Goal: Information Seeking & Learning: Learn about a topic

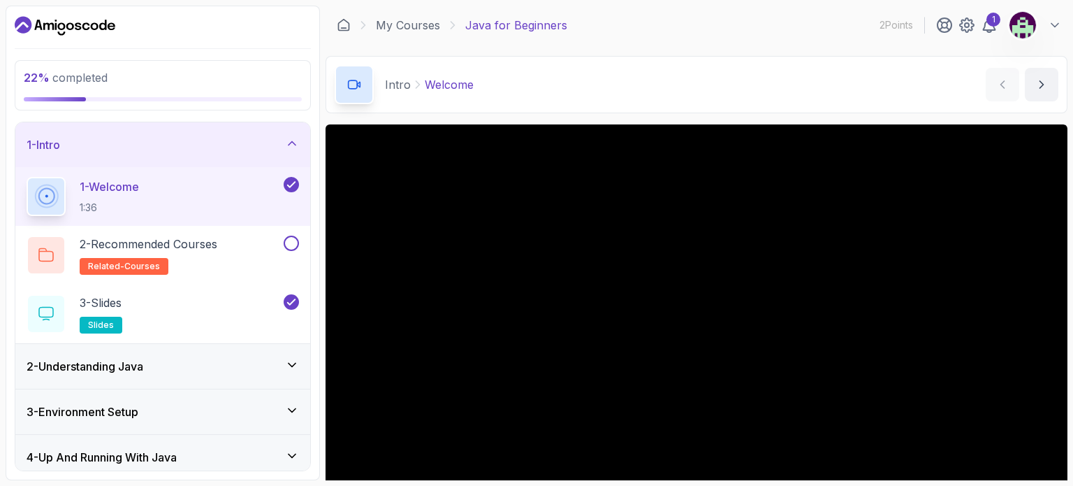
click at [98, 27] on icon "Dashboard" at bounding box center [95, 26] width 8 height 8
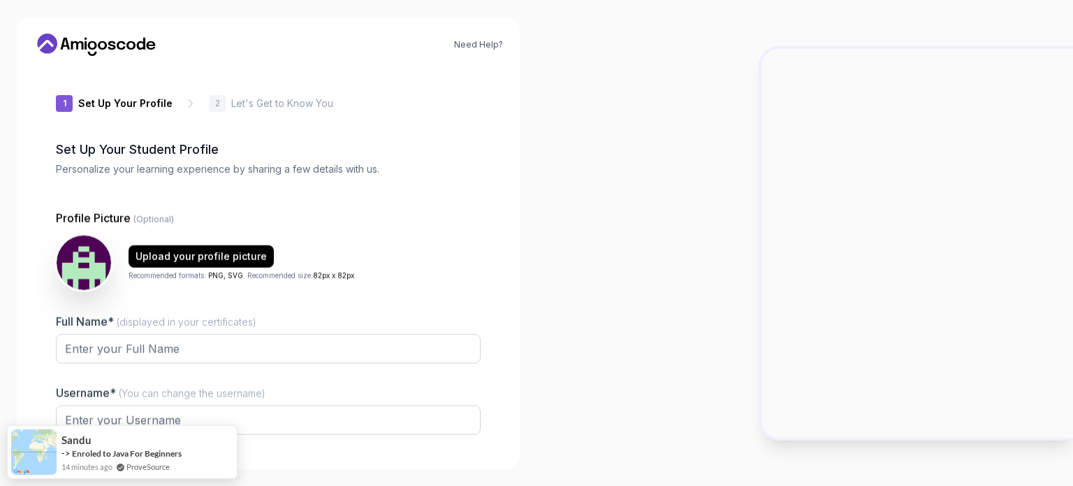
type input "livelyrhinoa5fad"
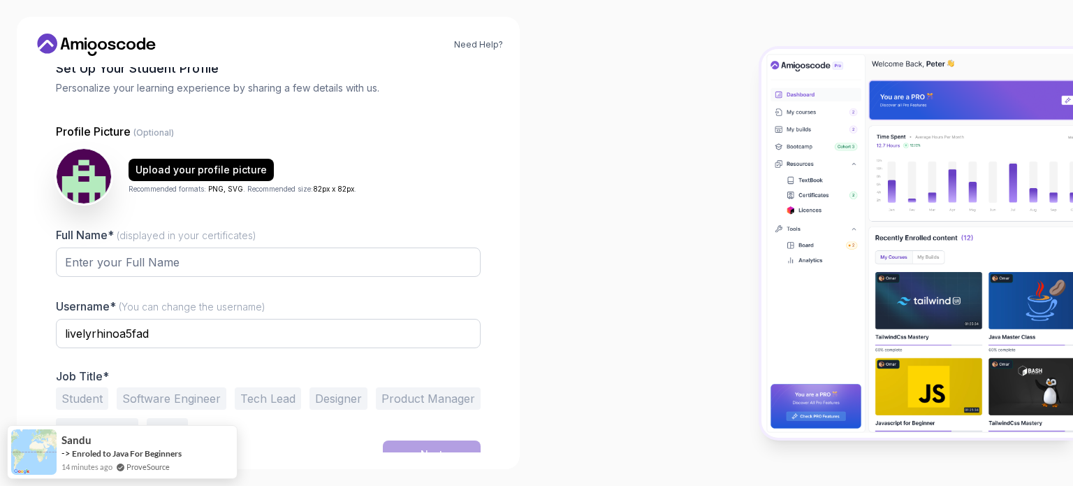
scroll to position [96, 0]
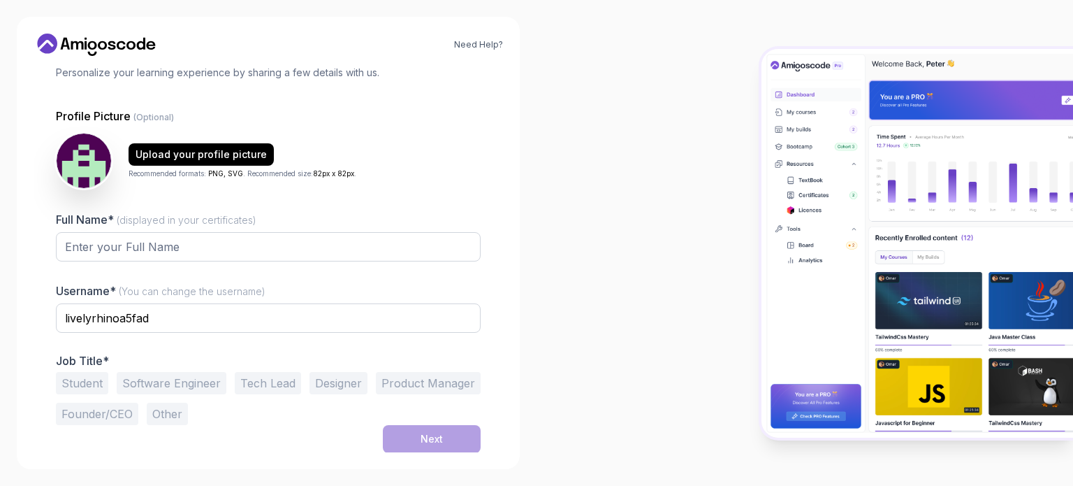
click at [89, 386] on button "Student" at bounding box center [82, 383] width 52 height 22
click at [179, 247] on input "Full Name* (displayed in your certificates)" at bounding box center [268, 246] width 425 height 29
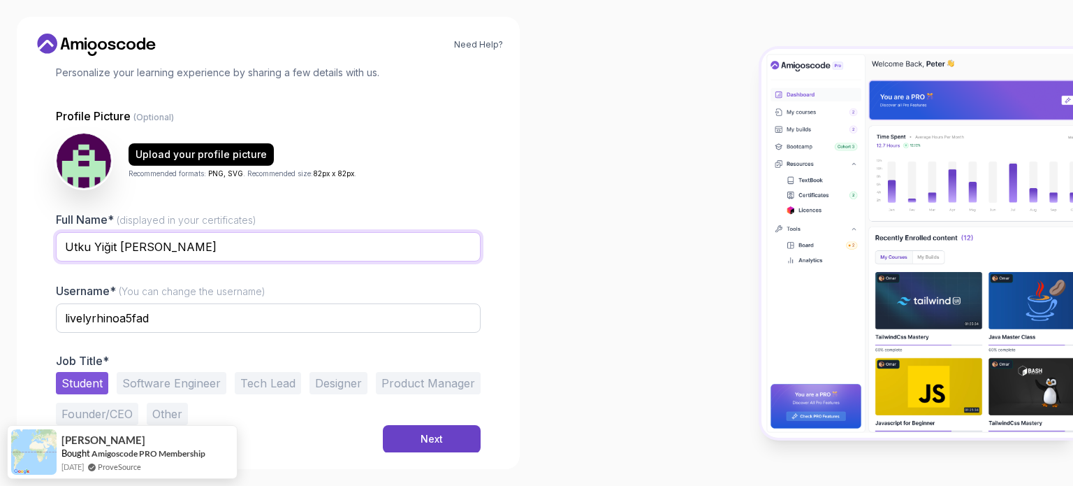
type input "Utku Yiğit [PERSON_NAME]"
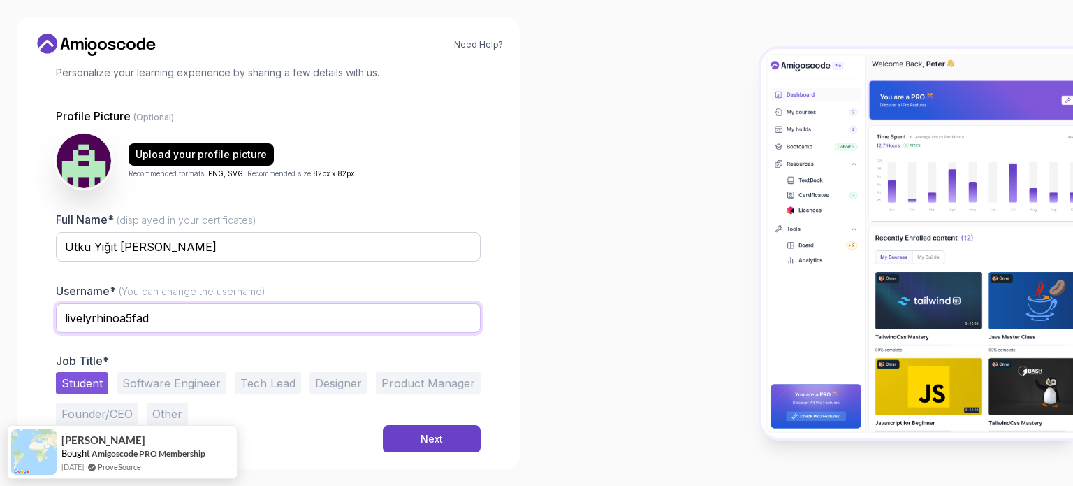
drag, startPoint x: 196, startPoint y: 312, endPoint x: 0, endPoint y: 271, distance: 199.9
click at [0, 271] on div "Need Help? 1 Set Up Your Profile 1 Set Up Your Profile 2 Let's Get to Know You …" at bounding box center [268, 243] width 537 height 486
type input "utkuyg"
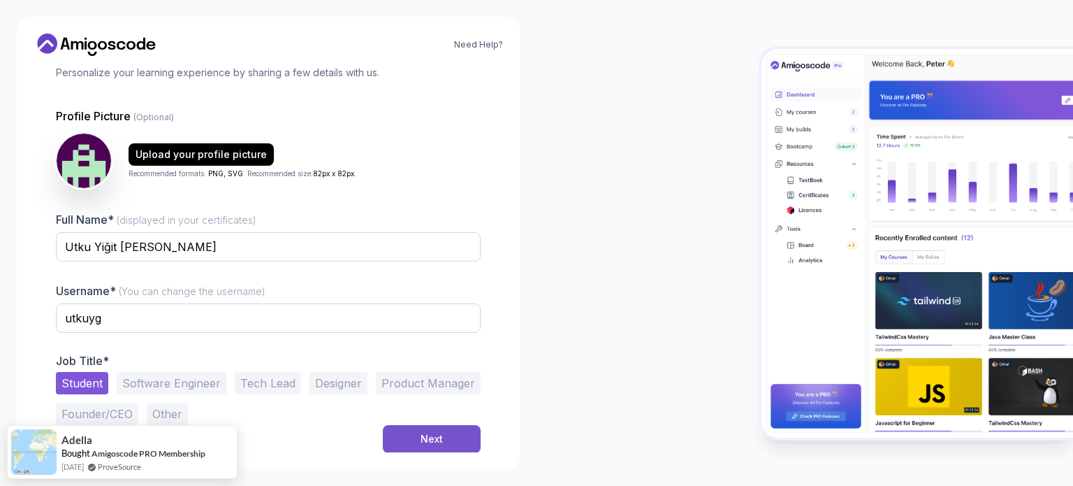
click at [442, 444] on div "Next" at bounding box center [432, 439] width 22 height 14
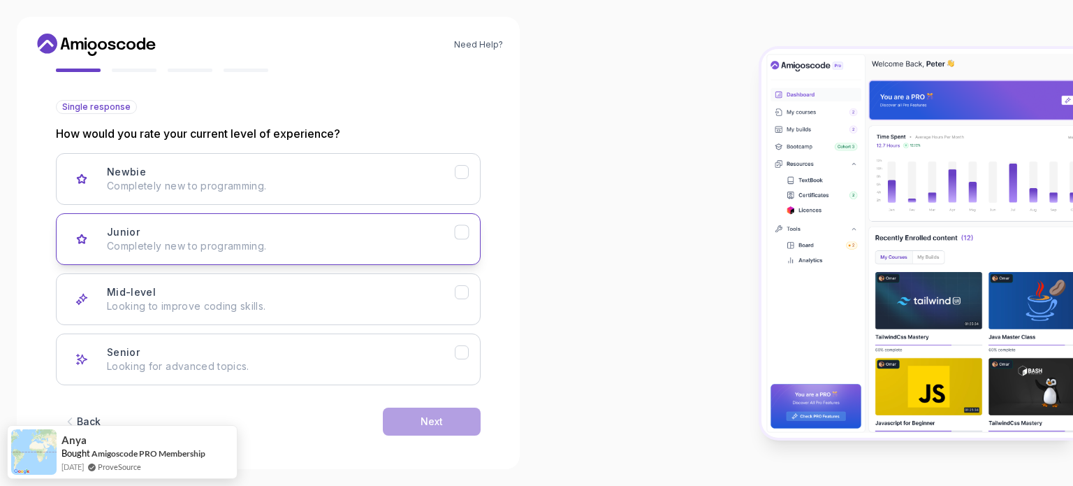
scroll to position [140, 0]
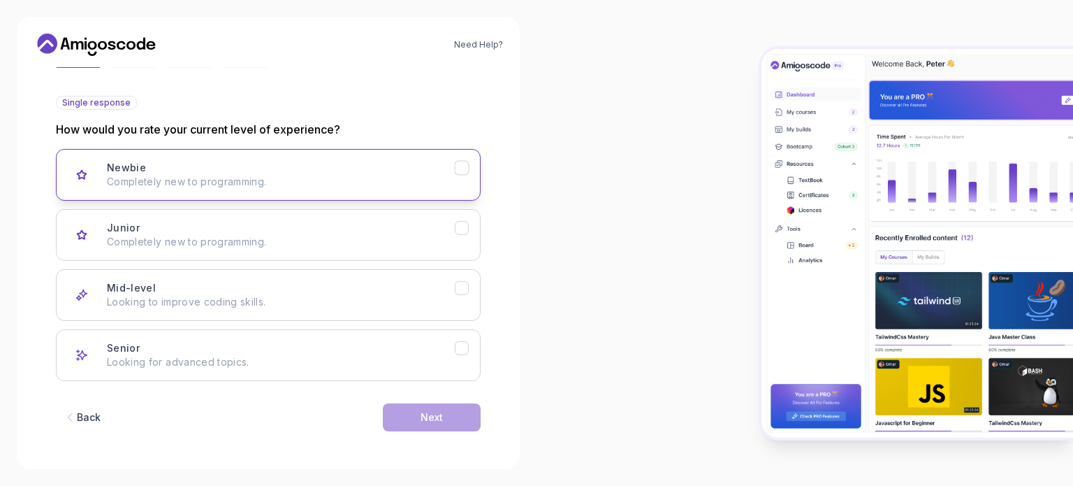
click at [464, 172] on icon "Newbie" at bounding box center [462, 167] width 13 height 13
click at [442, 420] on div "Next" at bounding box center [432, 417] width 22 height 14
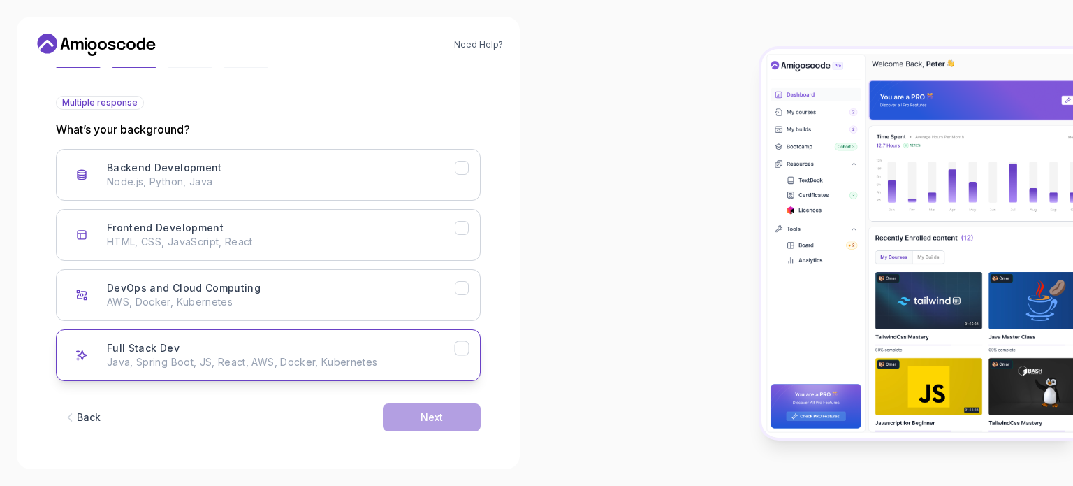
click at [459, 348] on icon "Full Stack Dev" at bounding box center [462, 348] width 8 height 6
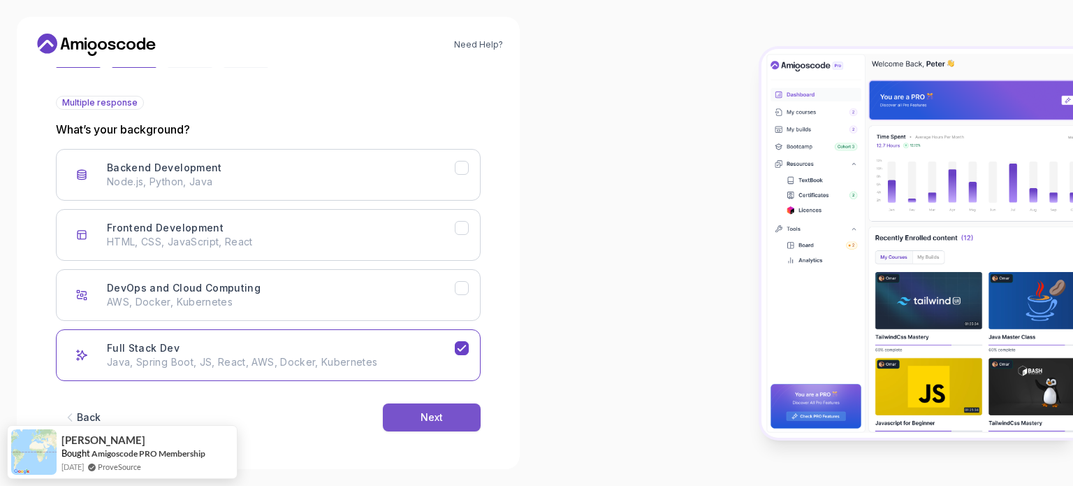
click at [447, 413] on button "Next" at bounding box center [432, 417] width 98 height 28
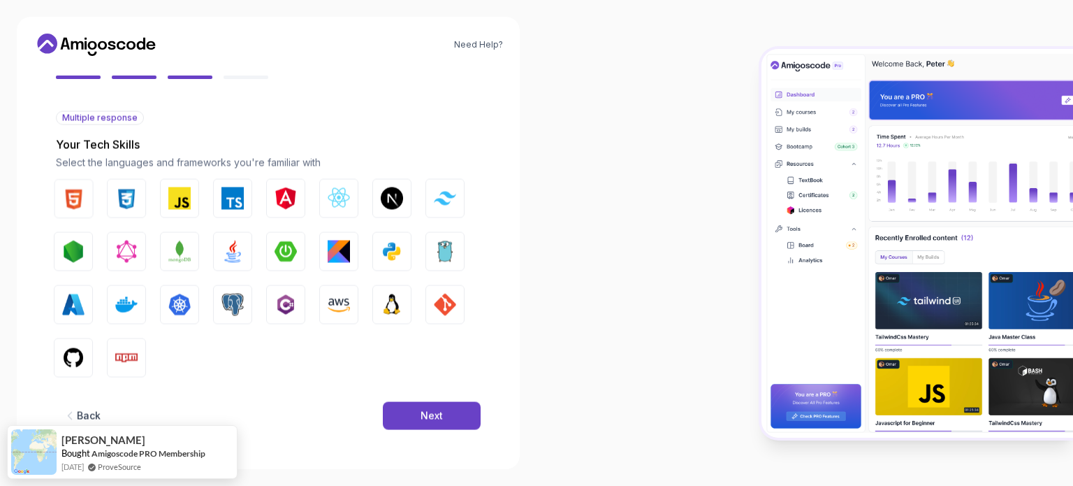
scroll to position [124, 0]
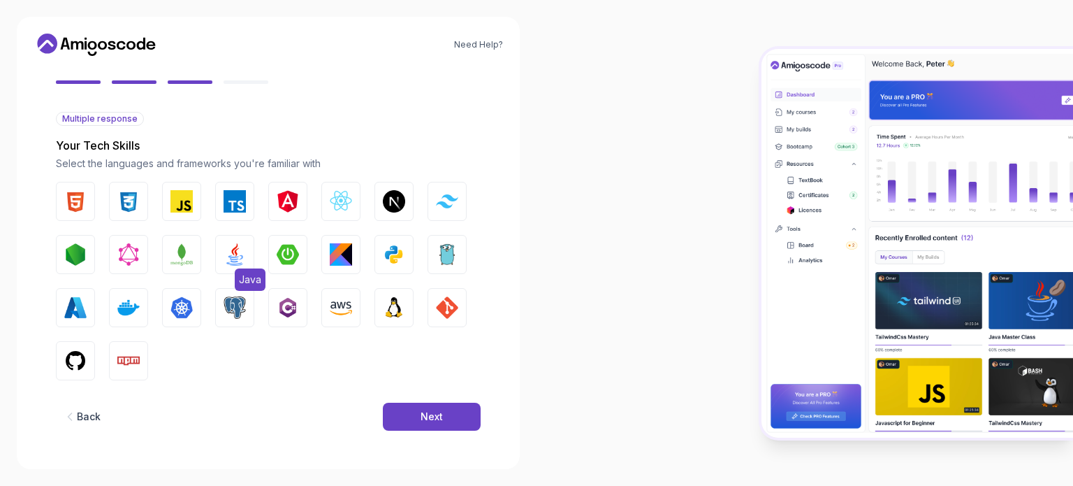
click at [228, 256] on img "button" at bounding box center [235, 254] width 22 height 22
click at [395, 415] on button "Next" at bounding box center [432, 416] width 98 height 28
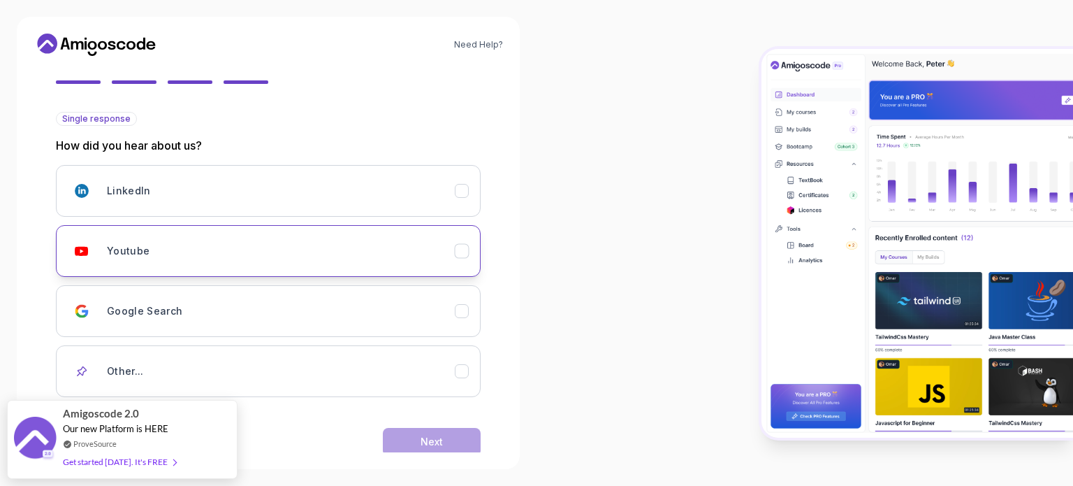
click at [464, 246] on icon "Youtube" at bounding box center [462, 251] width 13 height 13
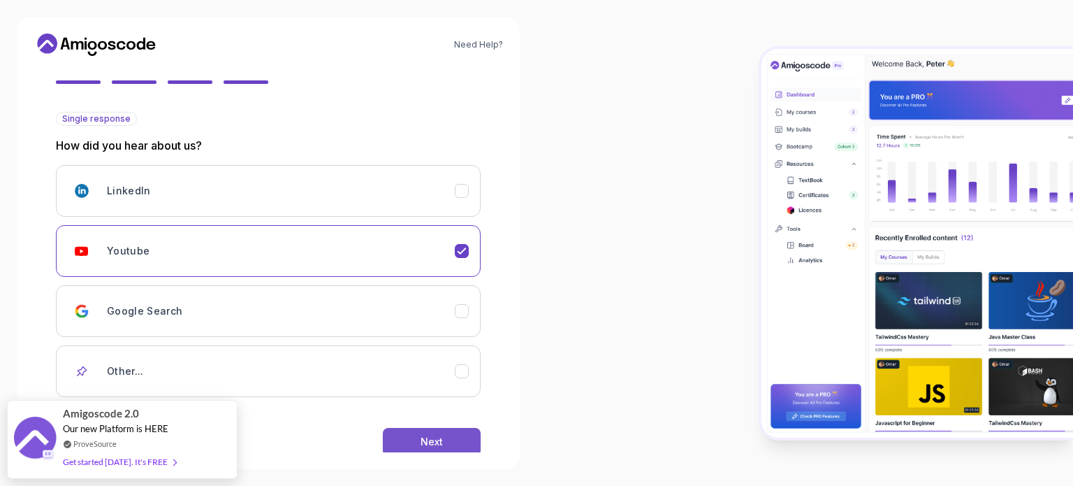
click at [426, 442] on div "Next" at bounding box center [432, 442] width 22 height 14
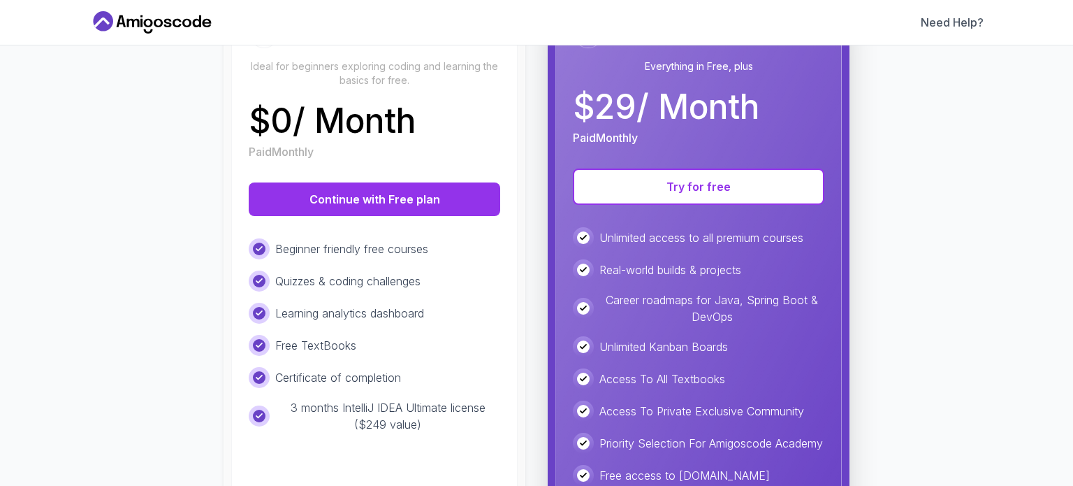
scroll to position [198, 0]
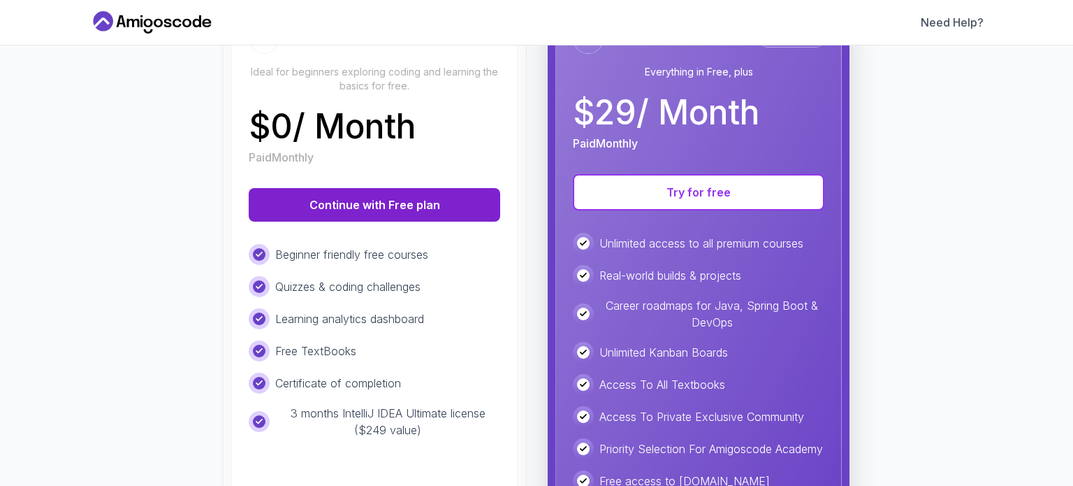
click at [374, 215] on button "Continue with Free plan" at bounding box center [375, 205] width 252 height 34
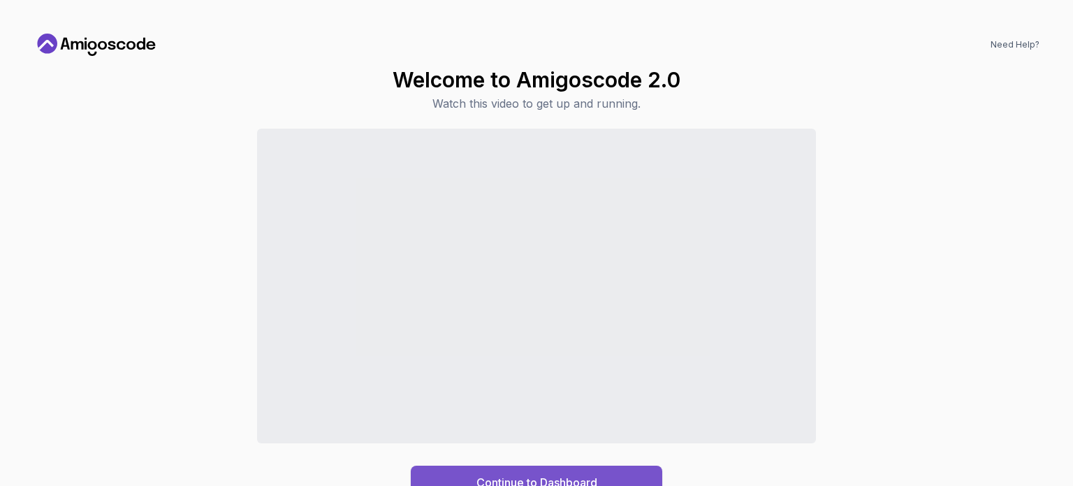
click at [600, 474] on button "Continue to Dashboard" at bounding box center [537, 482] width 252 height 34
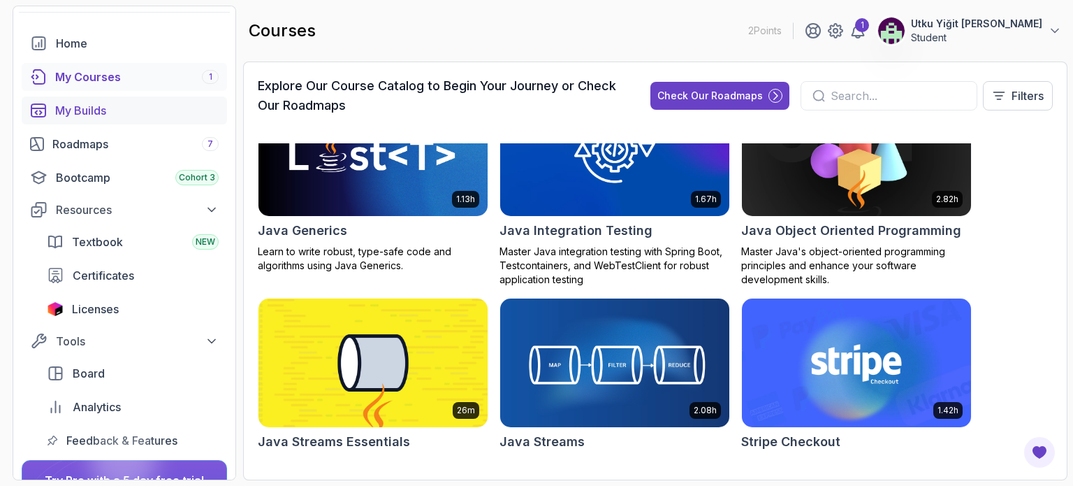
scroll to position [41, 0]
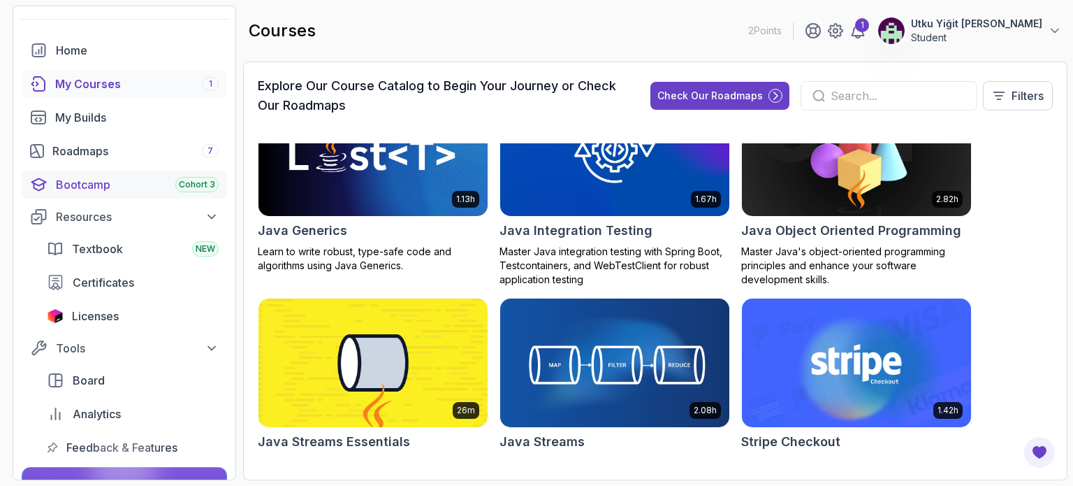
click at [112, 187] on div "Bootcamp Cohort 3" at bounding box center [137, 184] width 163 height 17
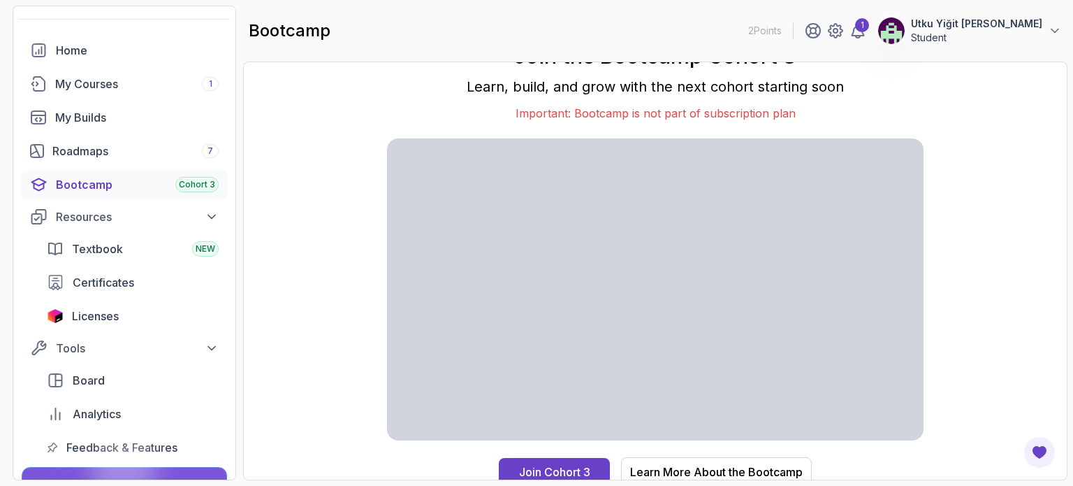
scroll to position [13, 0]
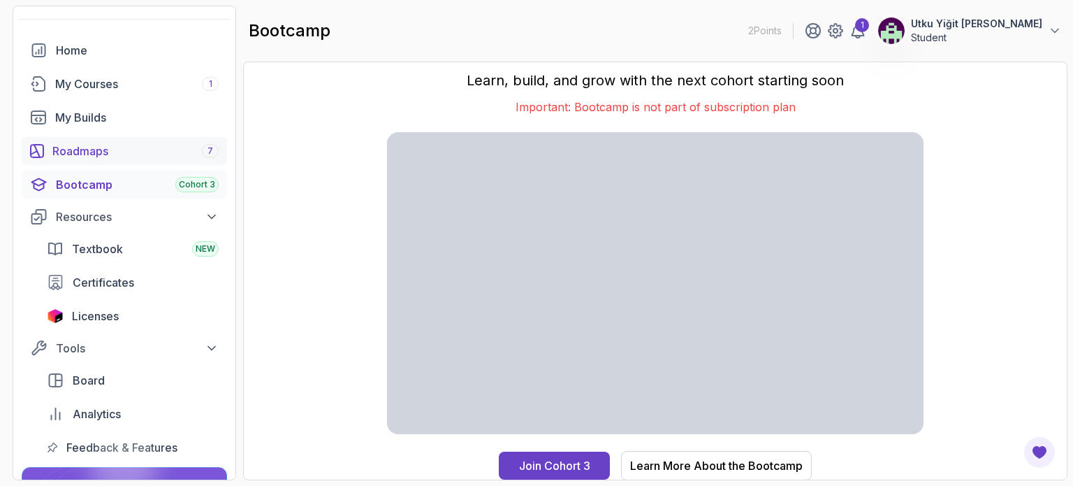
click at [130, 147] on div "Roadmaps 7" at bounding box center [135, 151] width 166 height 17
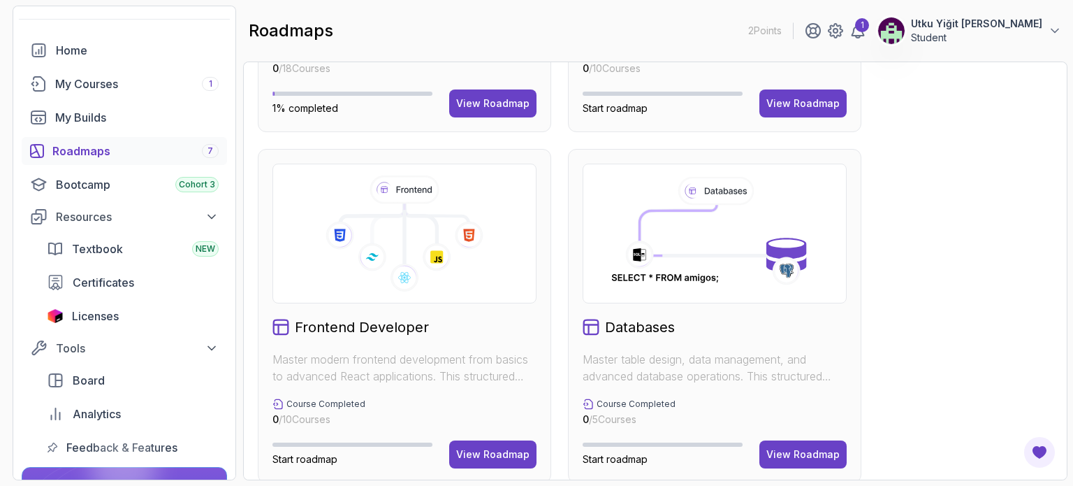
scroll to position [349, 0]
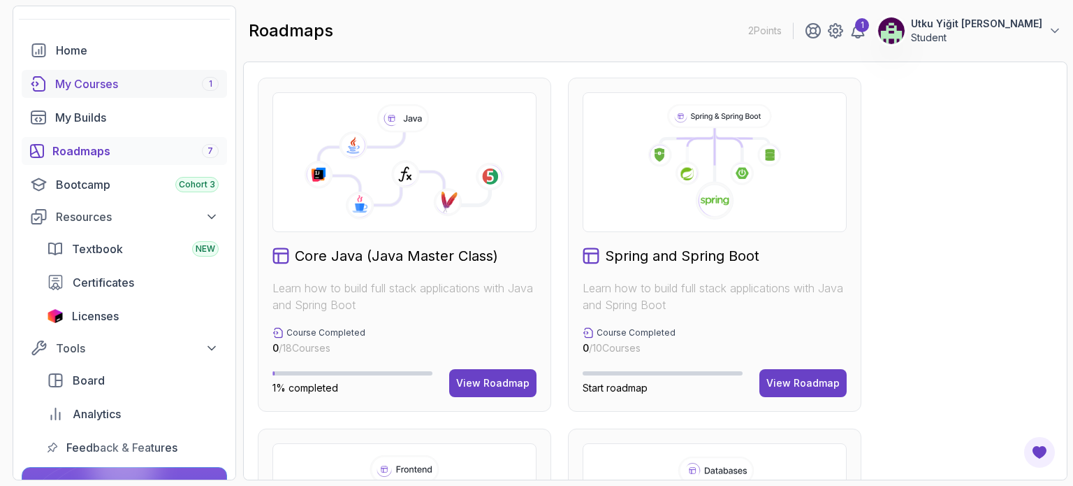
click at [145, 87] on div "My Courses 1" at bounding box center [136, 83] width 163 height 17
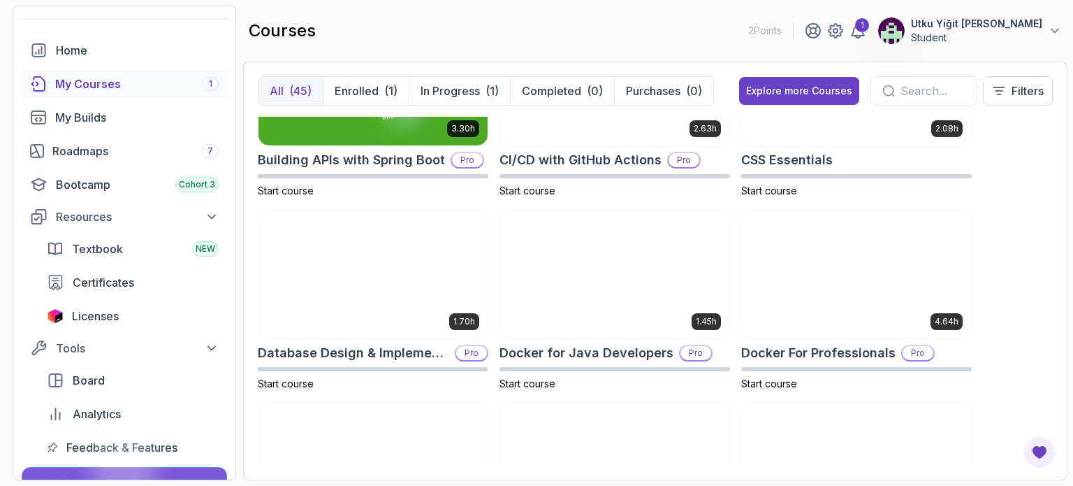
scroll to position [210, 0]
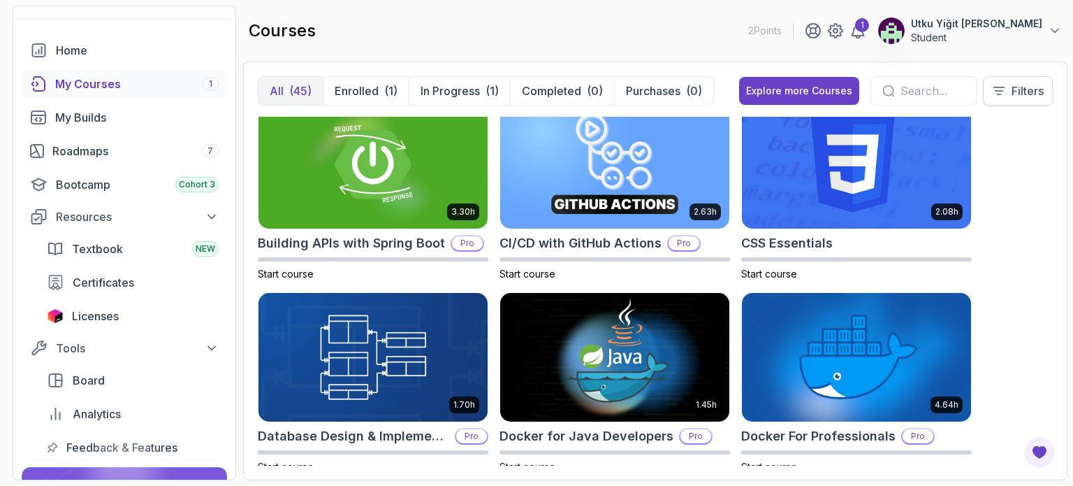
click at [1023, 89] on p "Filters" at bounding box center [1028, 90] width 32 height 17
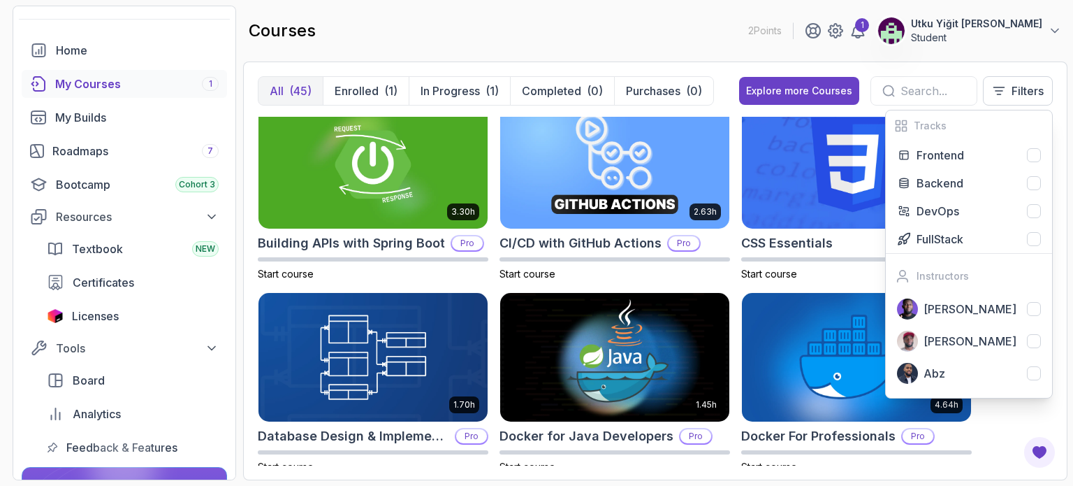
click at [1010, 412] on div "8.31h Advanced Databases Pro Start course 5.18h Advanced Spring Boot Pro Start …" at bounding box center [655, 291] width 795 height 349
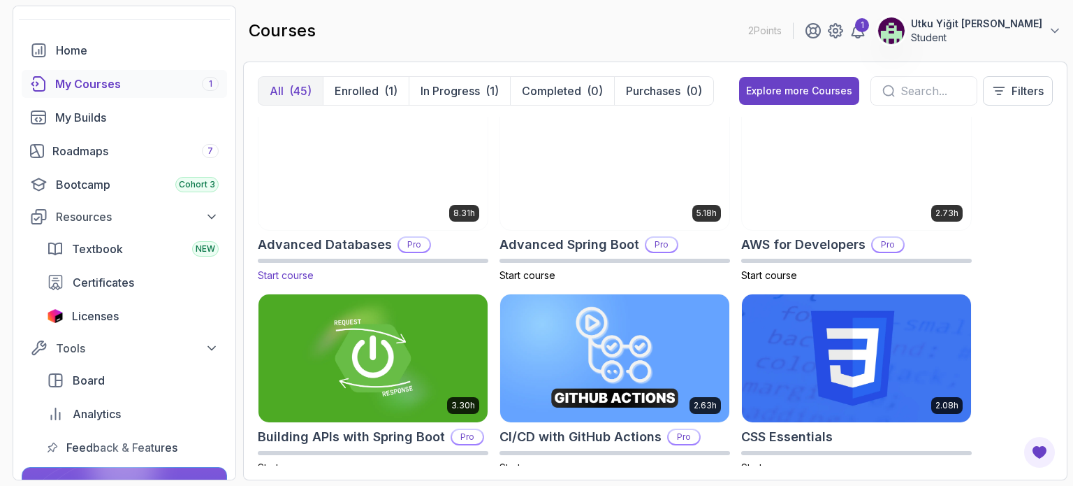
scroll to position [0, 0]
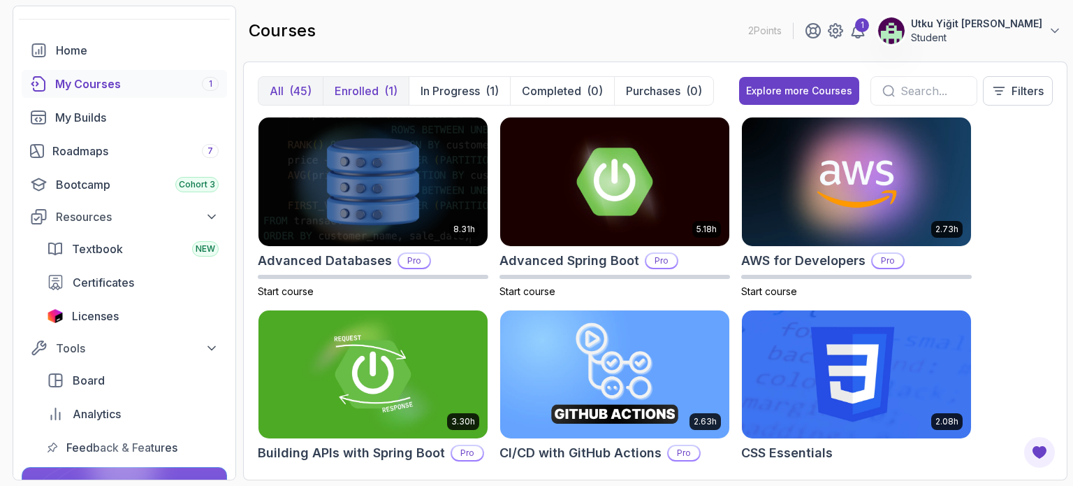
click at [380, 92] on button "Enrolled (1)" at bounding box center [366, 91] width 86 height 28
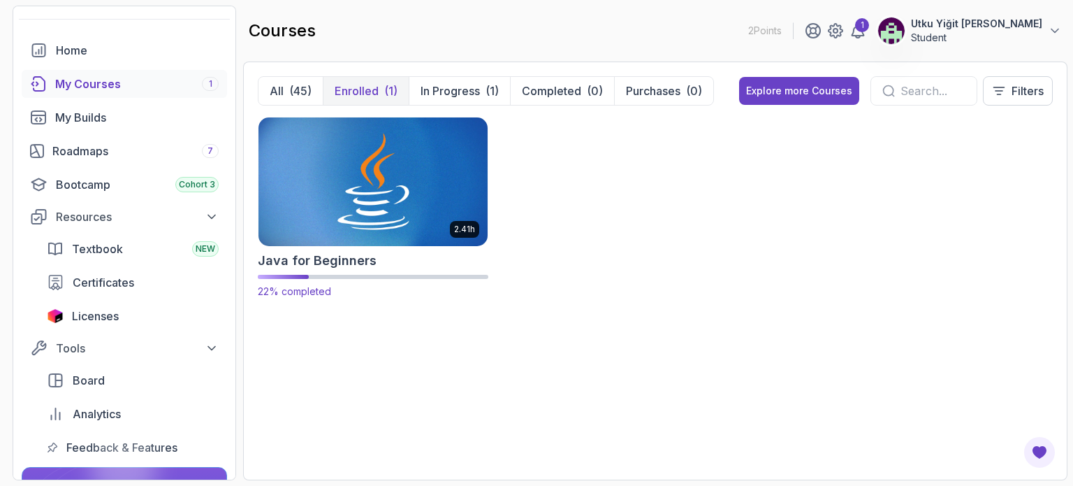
click at [395, 175] on img at bounding box center [373, 181] width 240 height 135
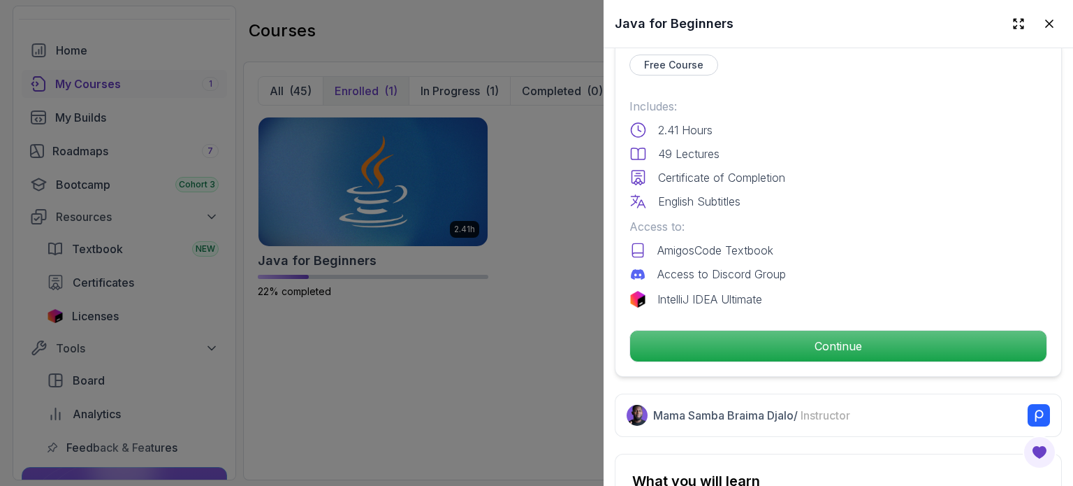
scroll to position [349, 0]
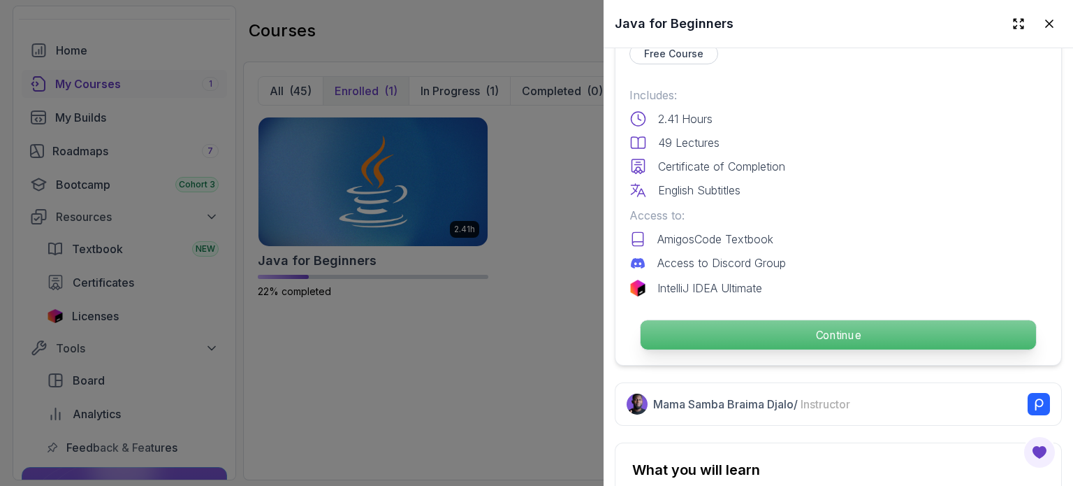
click at [792, 328] on p "Continue" at bounding box center [838, 334] width 395 height 29
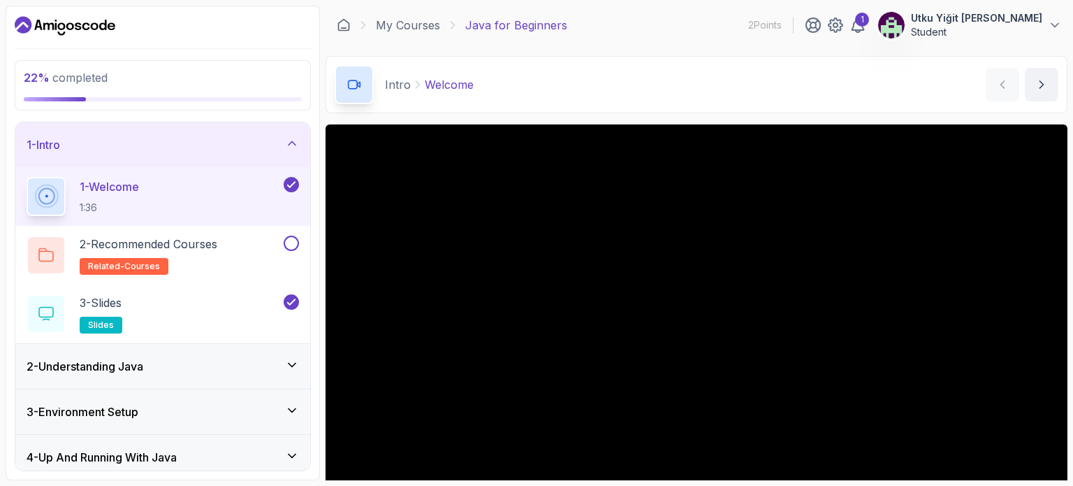
click at [268, 146] on div "1 - Intro" at bounding box center [163, 144] width 272 height 17
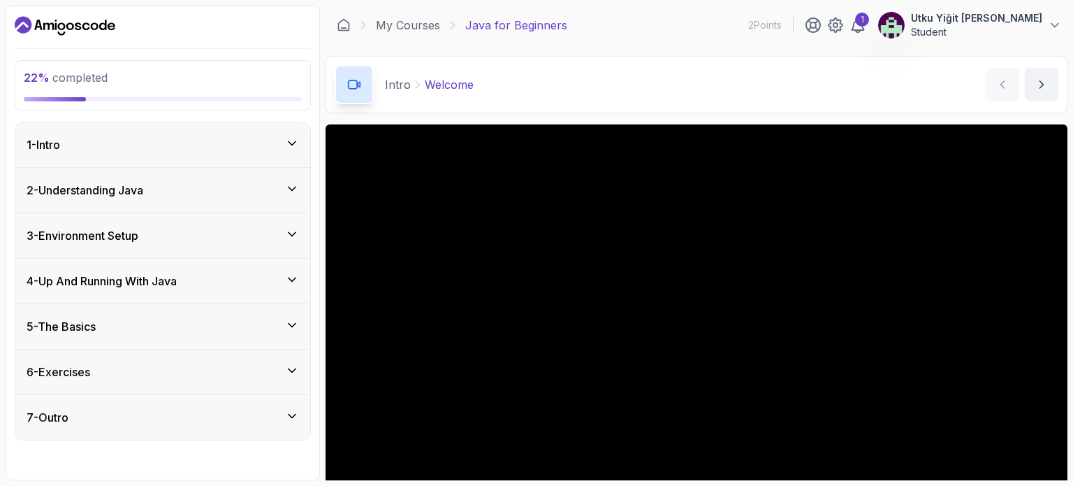
click at [266, 201] on div "2 - Understanding Java" at bounding box center [162, 190] width 295 height 45
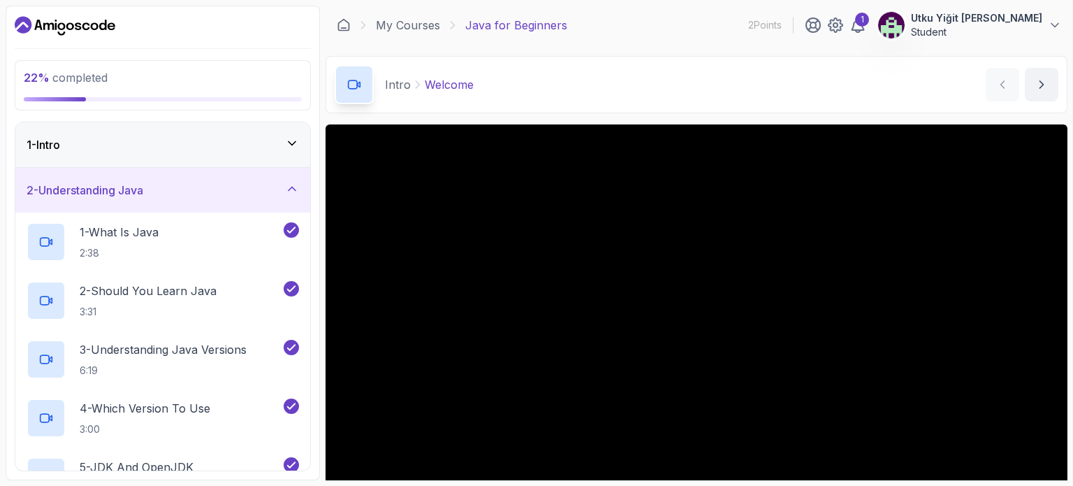
click at [285, 195] on div "2 - Understanding Java" at bounding box center [163, 190] width 272 height 17
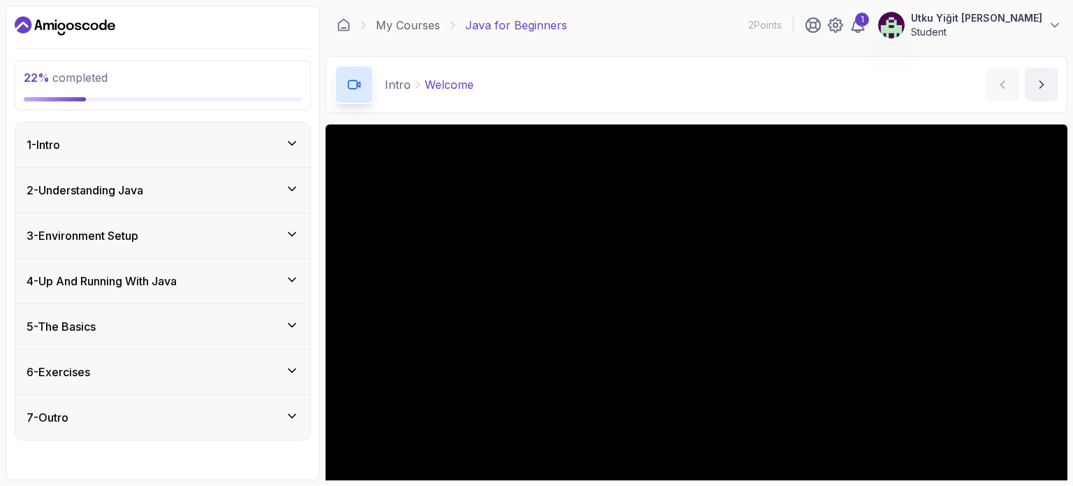
click at [241, 231] on div "3 - Environment Setup" at bounding box center [163, 235] width 272 height 17
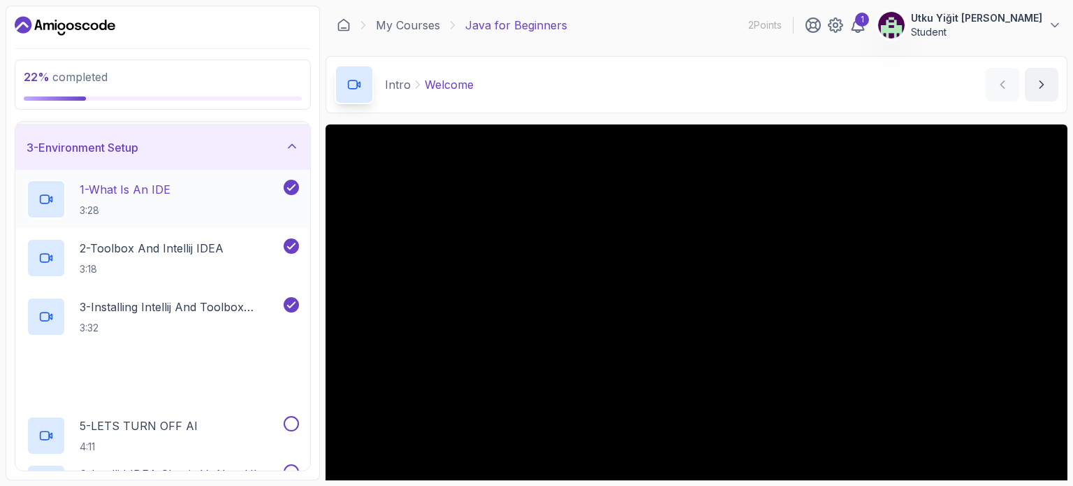
scroll to position [140, 0]
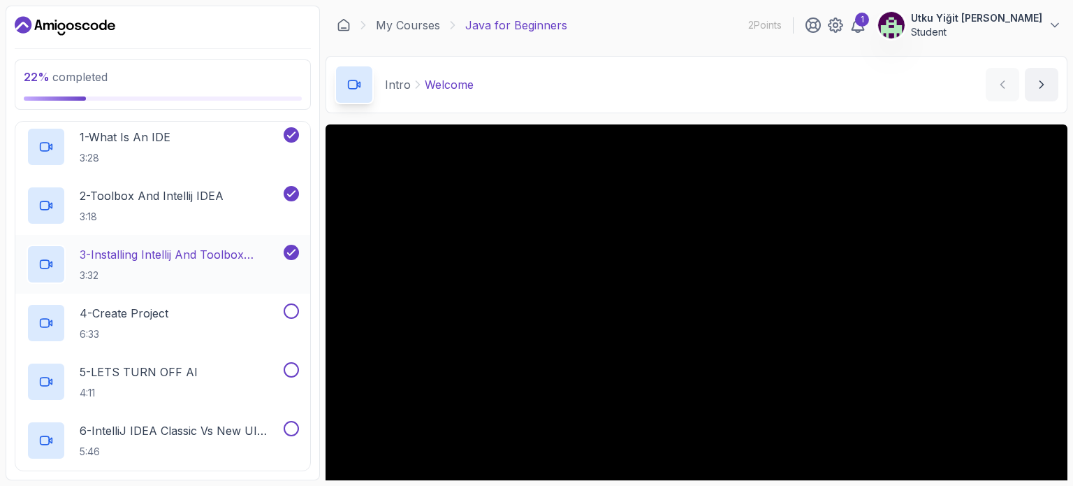
click at [233, 262] on p "3 - Installing Intellij And Toolbox Configuration" at bounding box center [180, 254] width 201 height 17
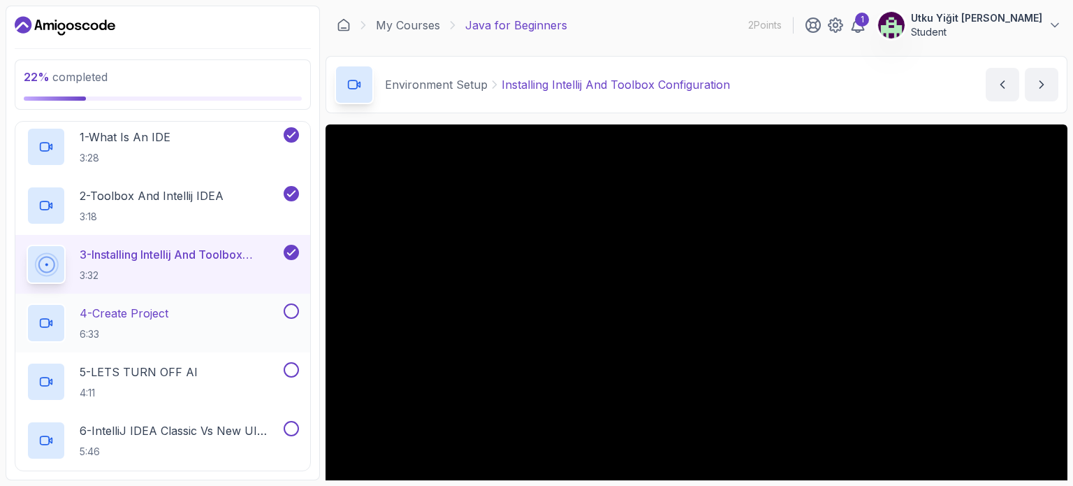
click at [217, 308] on div "4 - Create Project 6:33" at bounding box center [154, 322] width 254 height 39
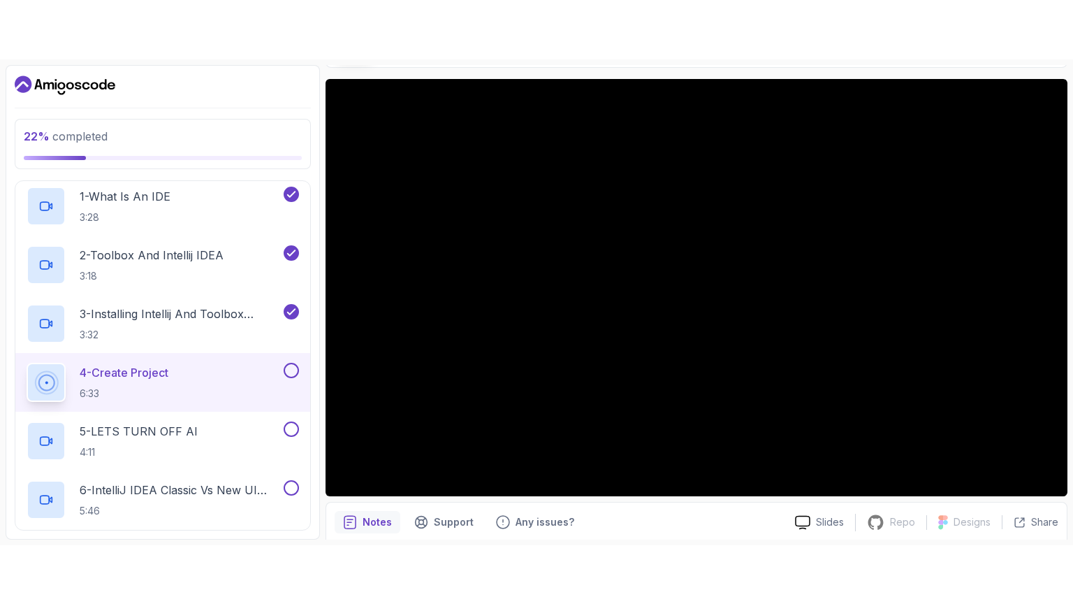
scroll to position [140, 0]
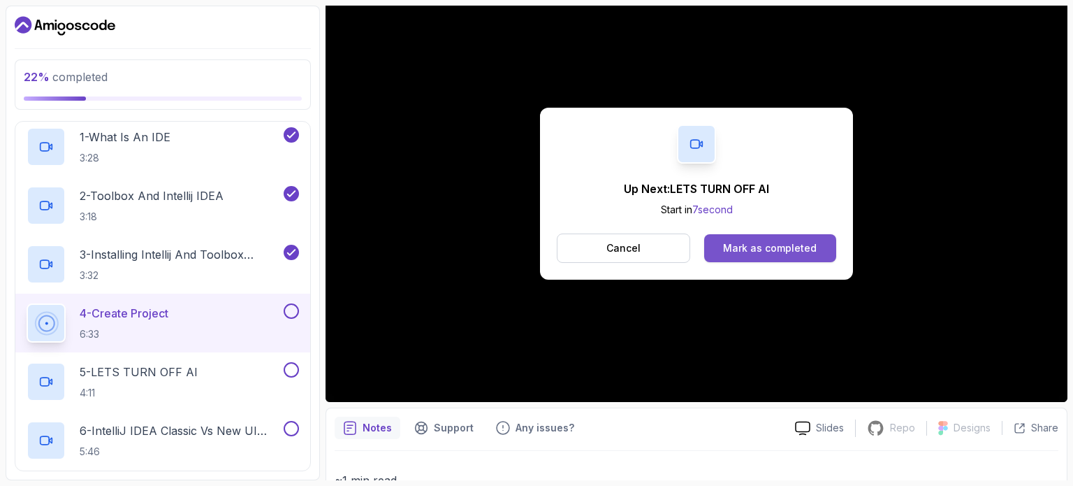
click at [773, 250] on div "Mark as completed" at bounding box center [770, 248] width 94 height 14
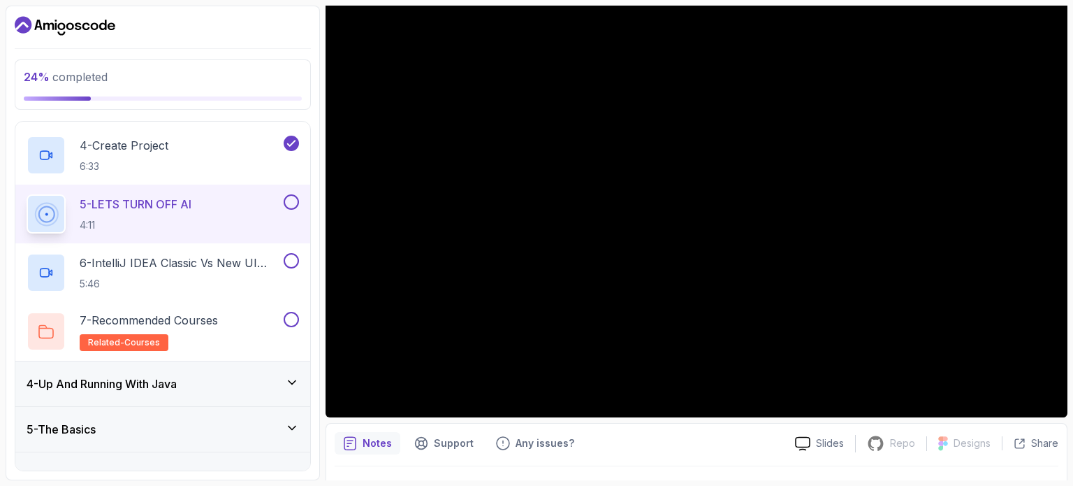
scroll to position [140, 0]
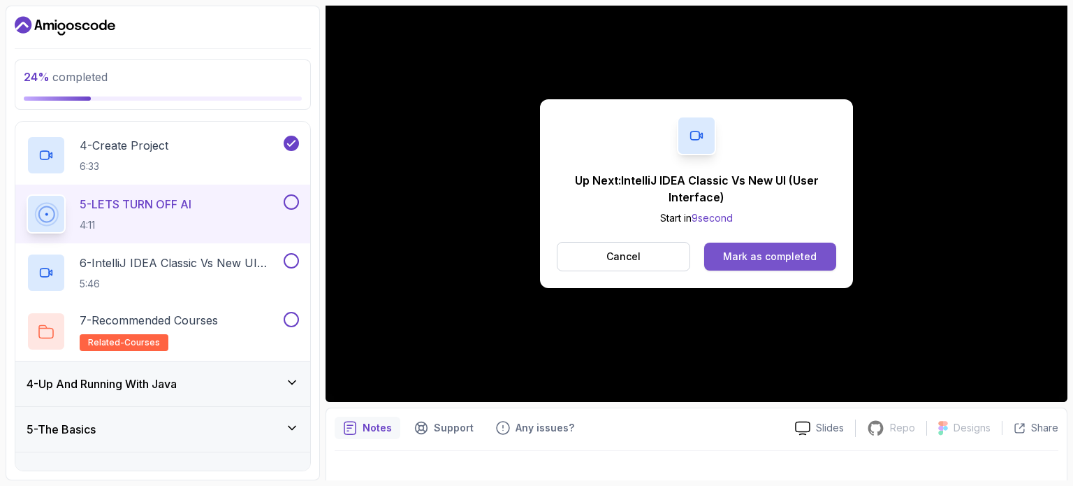
click at [769, 259] on div "Mark as completed" at bounding box center [770, 256] width 94 height 14
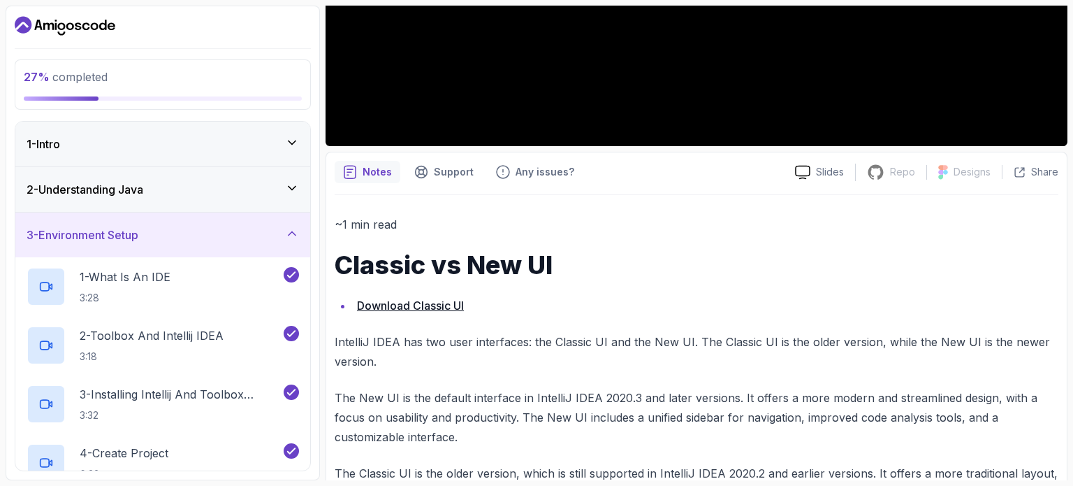
click at [210, 235] on div "3 - Environment Setup" at bounding box center [163, 234] width 272 height 17
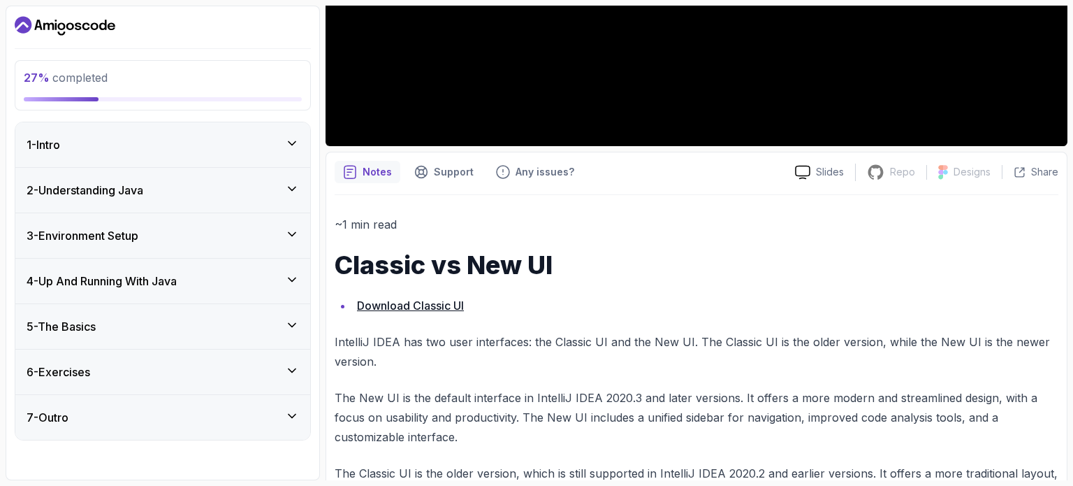
click at [212, 228] on div "3 - Environment Setup" at bounding box center [163, 235] width 272 height 17
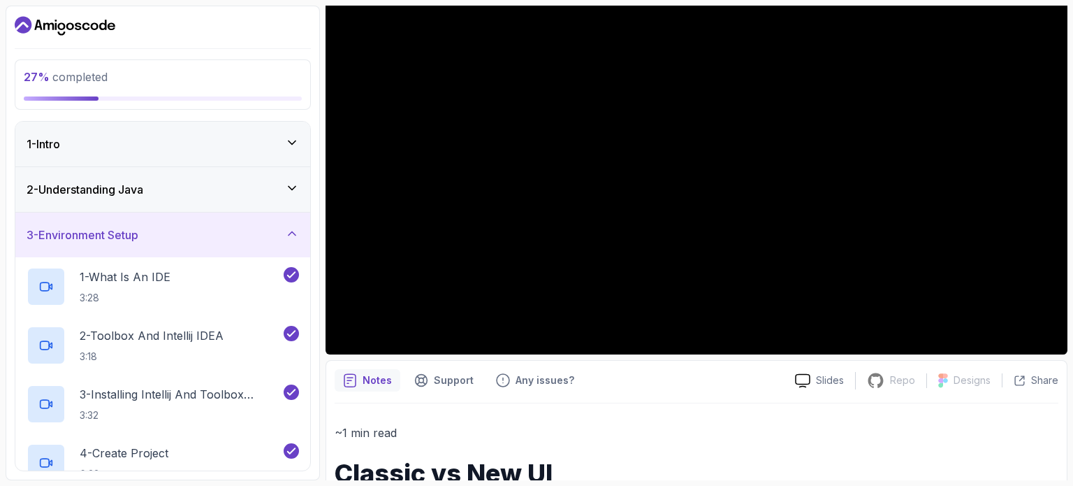
scroll to position [186, 0]
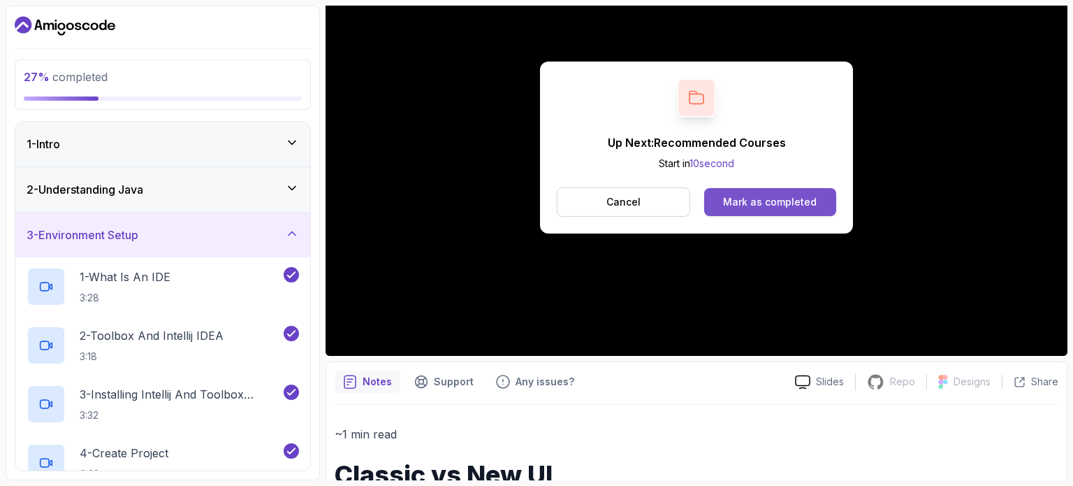
click at [792, 201] on div "Mark as completed" at bounding box center [770, 202] width 94 height 14
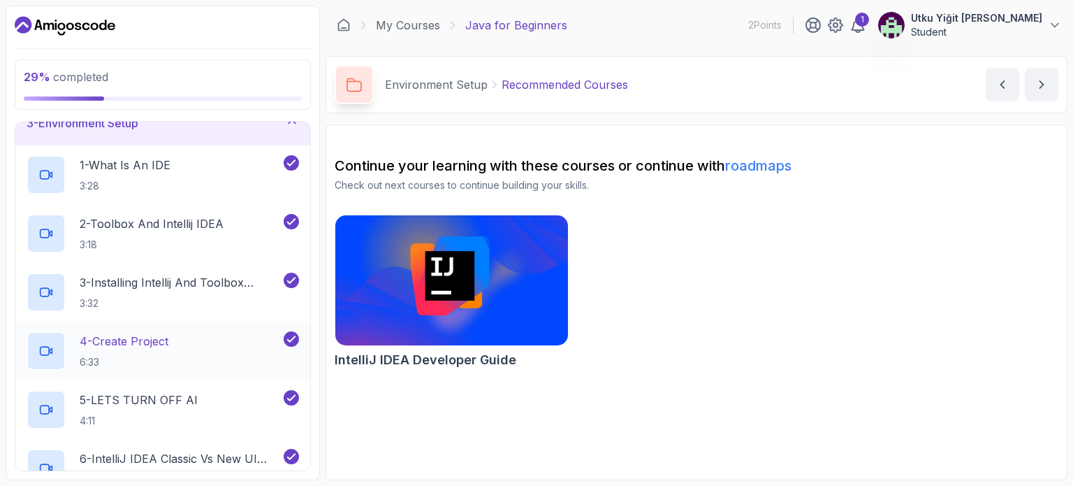
scroll to position [279, 0]
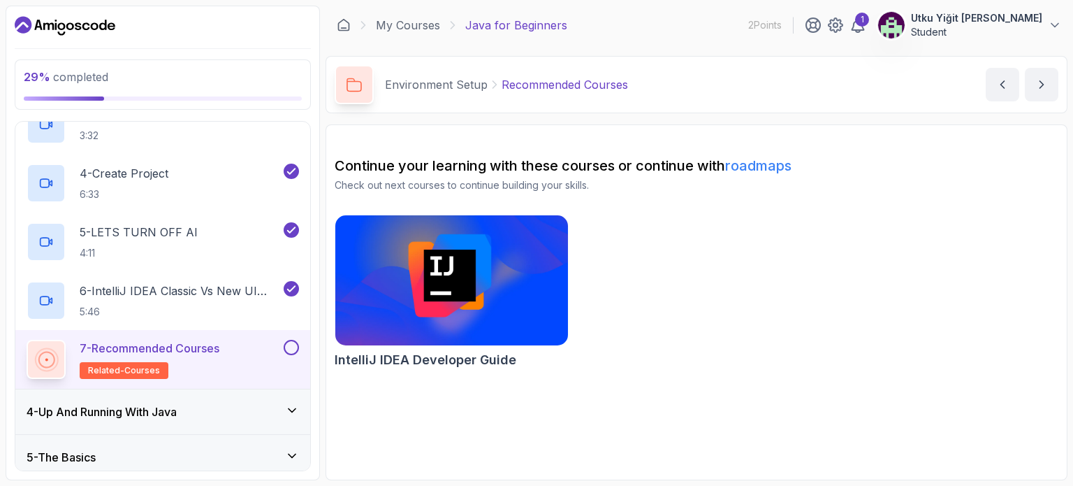
click at [500, 256] on img at bounding box center [452, 280] width 244 height 137
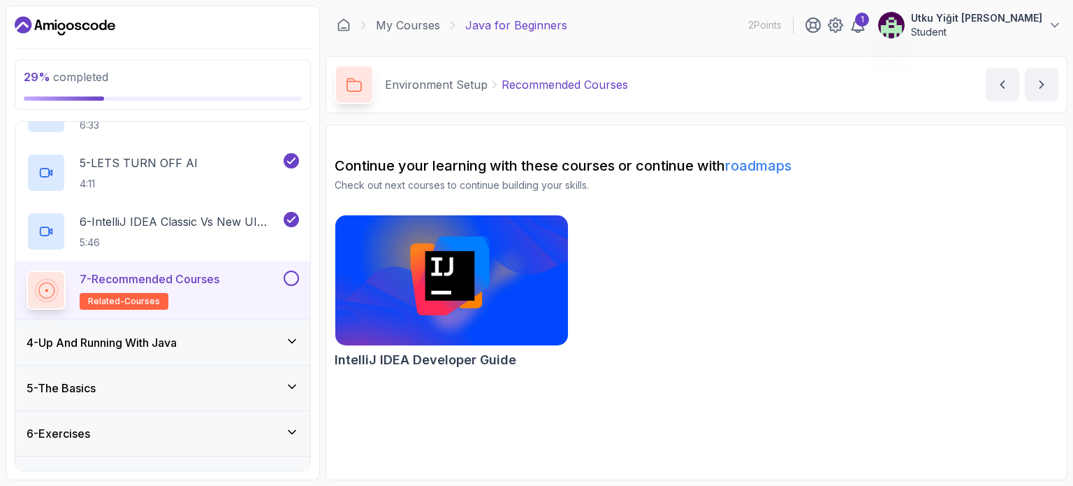
scroll to position [349, 0]
click at [286, 345] on icon at bounding box center [292, 340] width 14 height 14
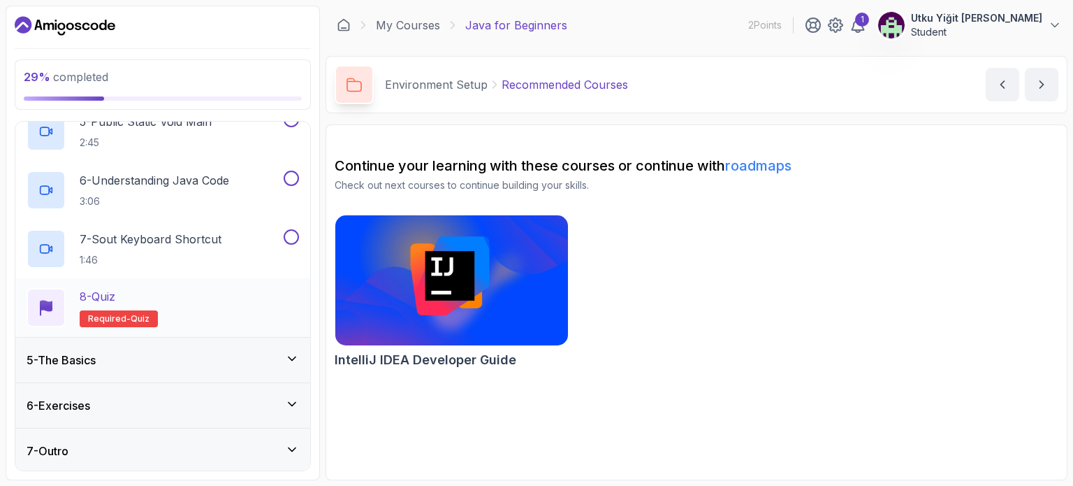
scroll to position [436, 0]
click at [261, 347] on div "5 - The Basics" at bounding box center [162, 359] width 295 height 45
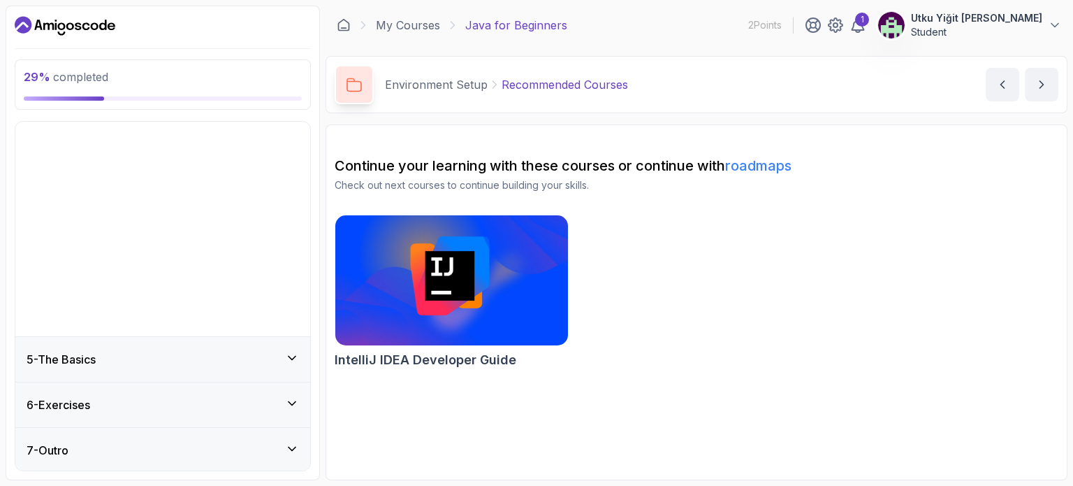
scroll to position [0, 0]
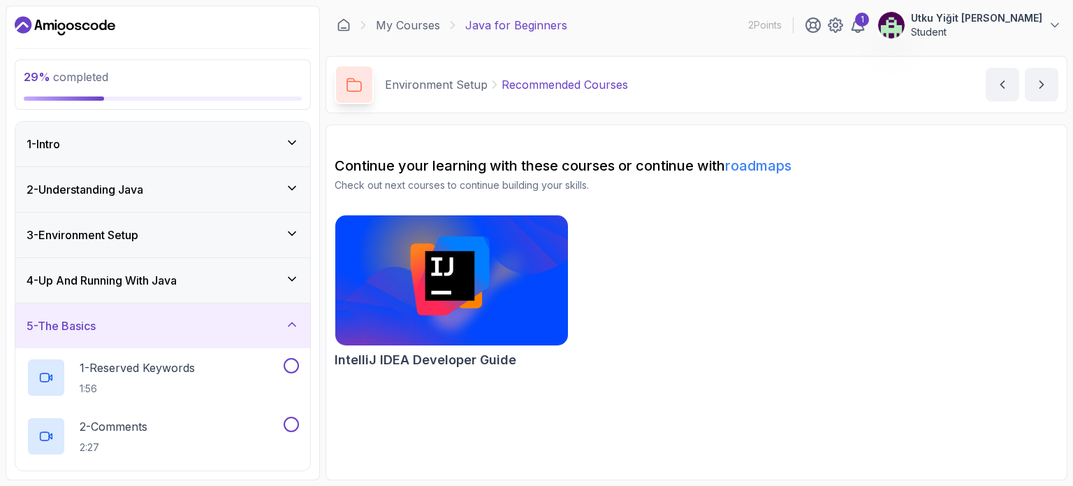
click at [292, 317] on icon at bounding box center [292, 324] width 14 height 14
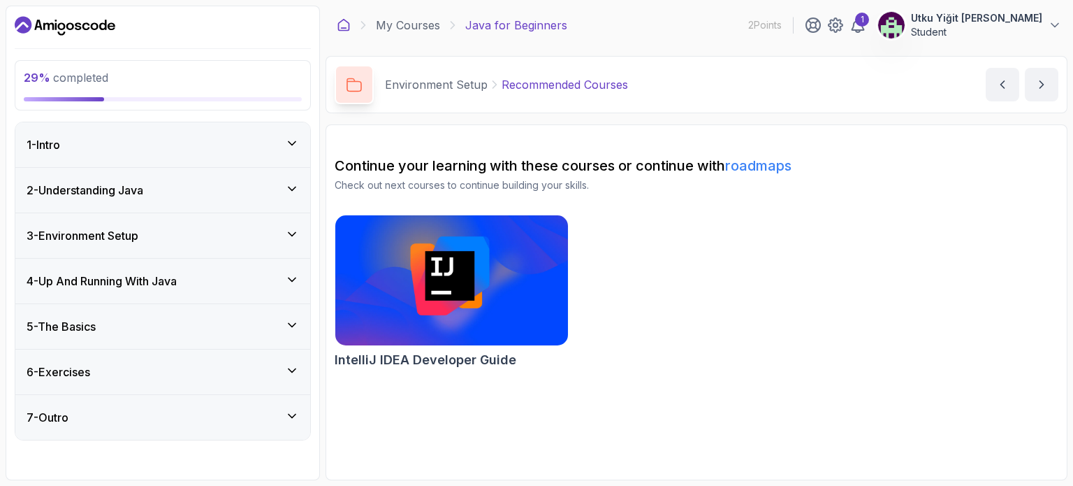
click at [343, 24] on icon at bounding box center [344, 25] width 14 height 14
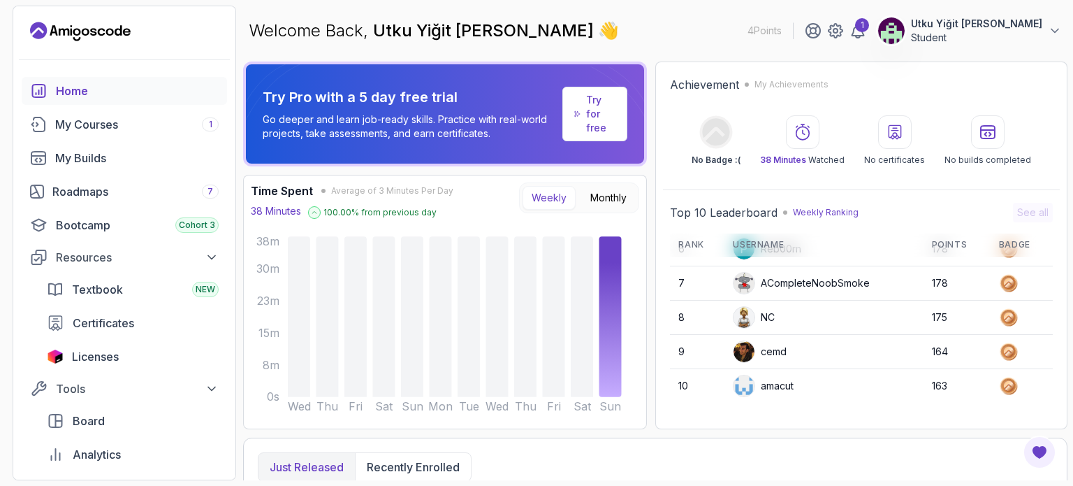
click at [73, 89] on div "Home" at bounding box center [137, 90] width 163 height 17
click at [128, 125] on div "My Courses 1" at bounding box center [136, 124] width 163 height 17
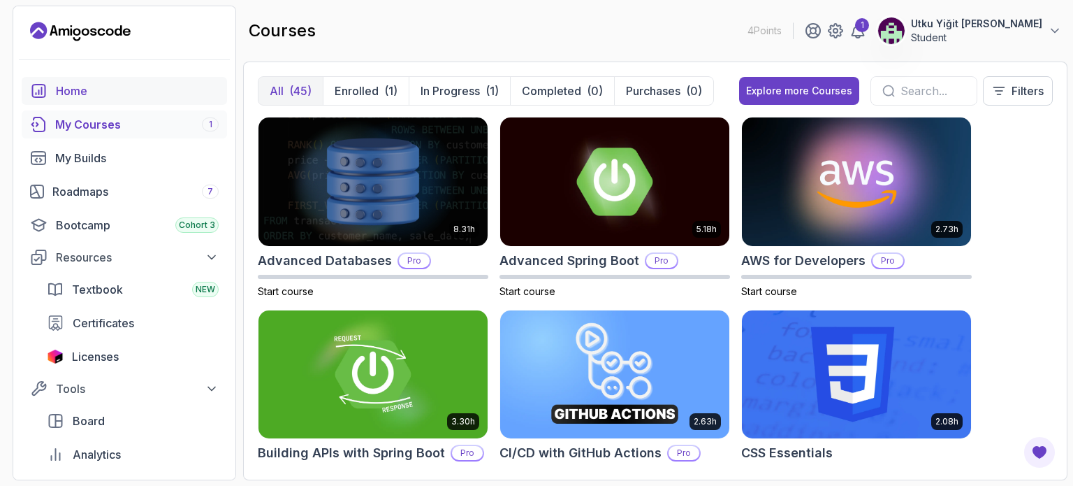
click at [104, 100] on link "Home" at bounding box center [124, 91] width 205 height 28
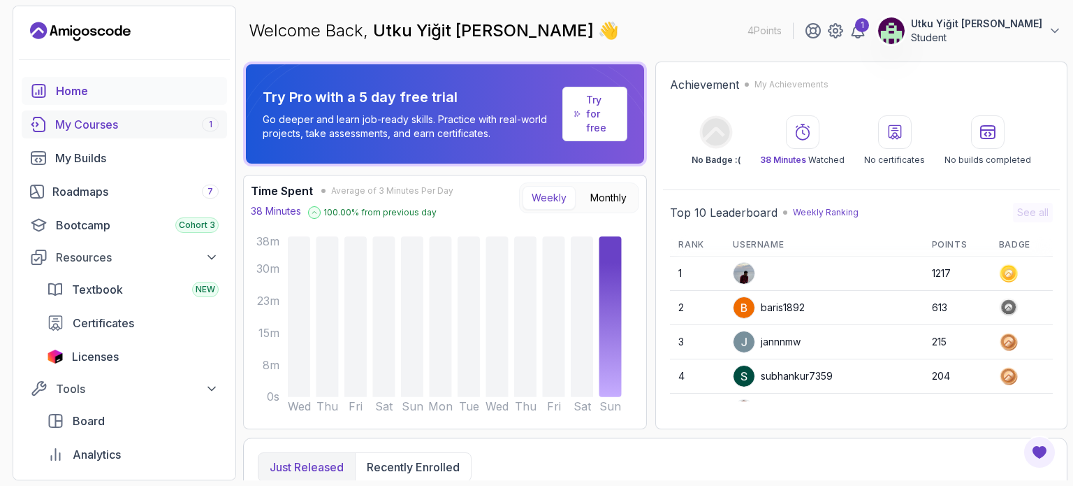
click at [115, 126] on div "My Courses 1" at bounding box center [136, 124] width 163 height 17
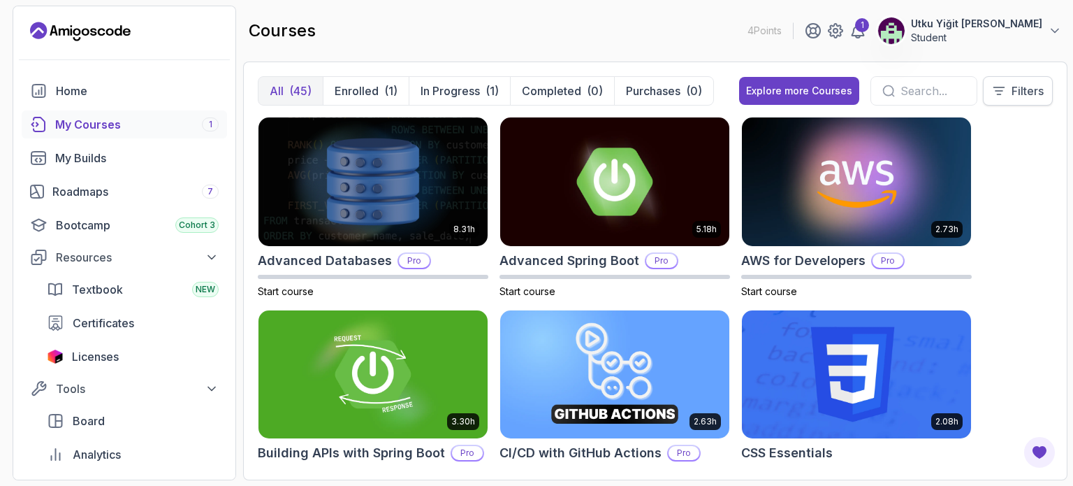
click at [1031, 100] on button "Filters" at bounding box center [1018, 90] width 70 height 29
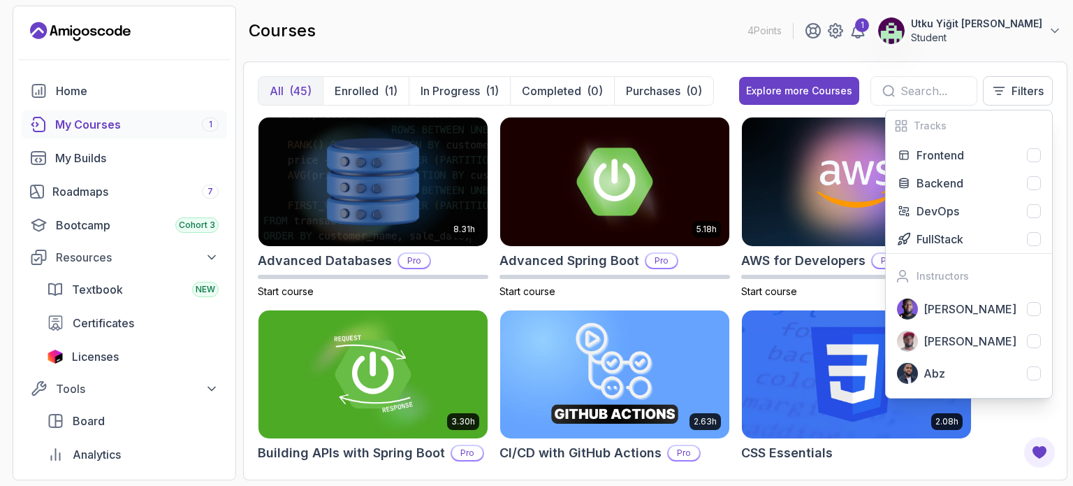
click at [757, 50] on div "courses 4 Points 1 Utku Yiğit [PERSON_NAME] Student" at bounding box center [655, 31] width 824 height 50
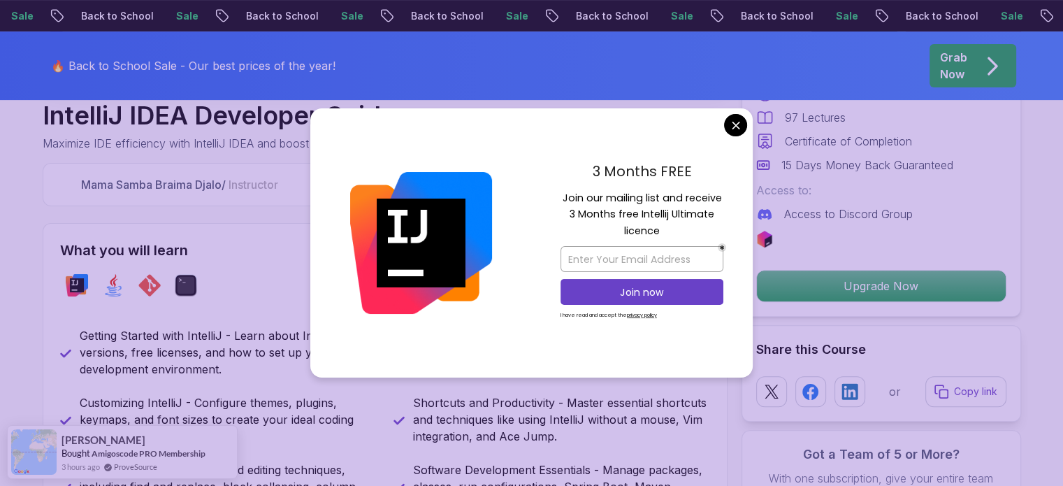
scroll to position [489, 0]
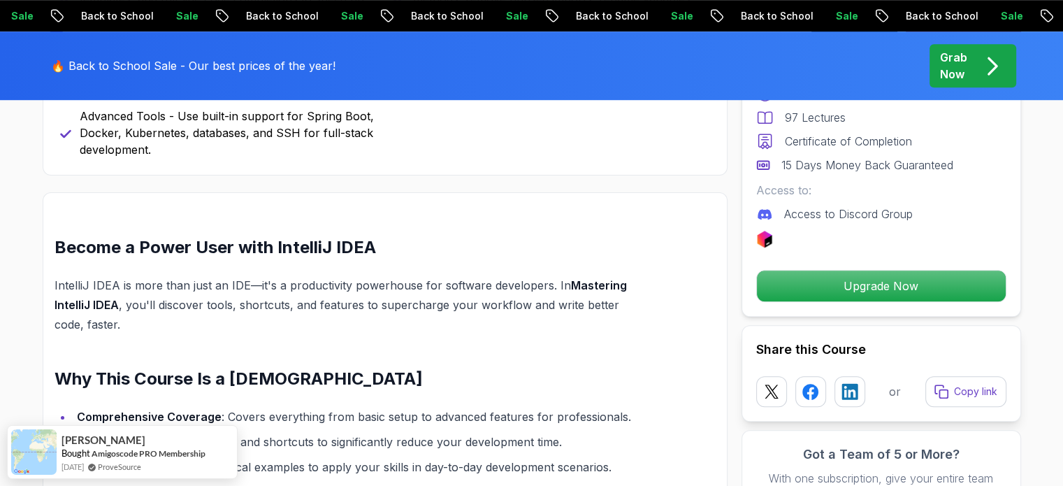
scroll to position [1048, 0]
